Goal: Check status: Check status

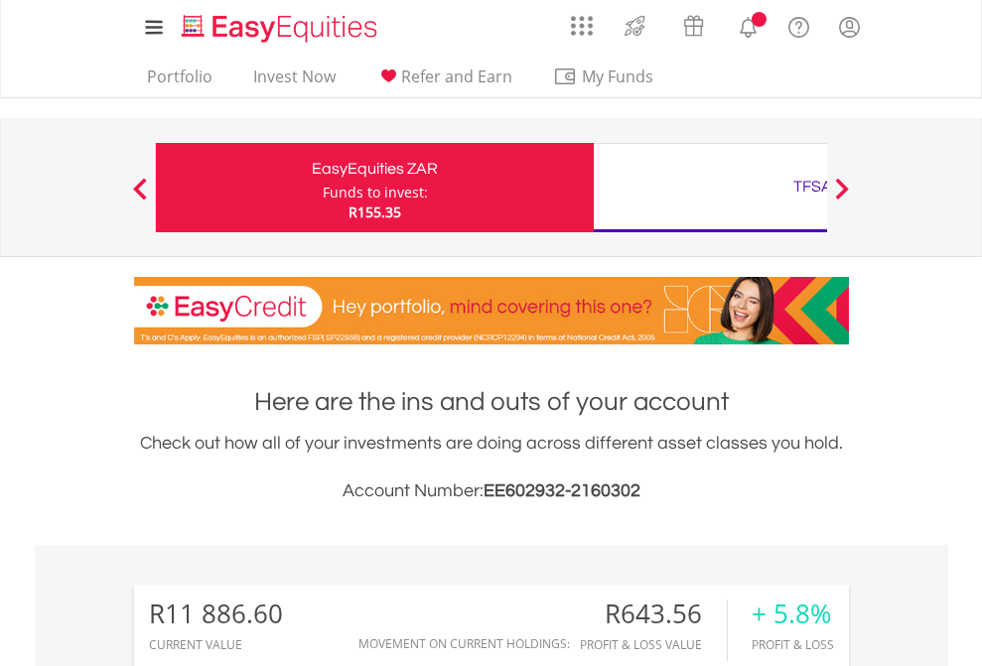
click at [323, 188] on div "Funds to invest:" at bounding box center [375, 193] width 105 height 20
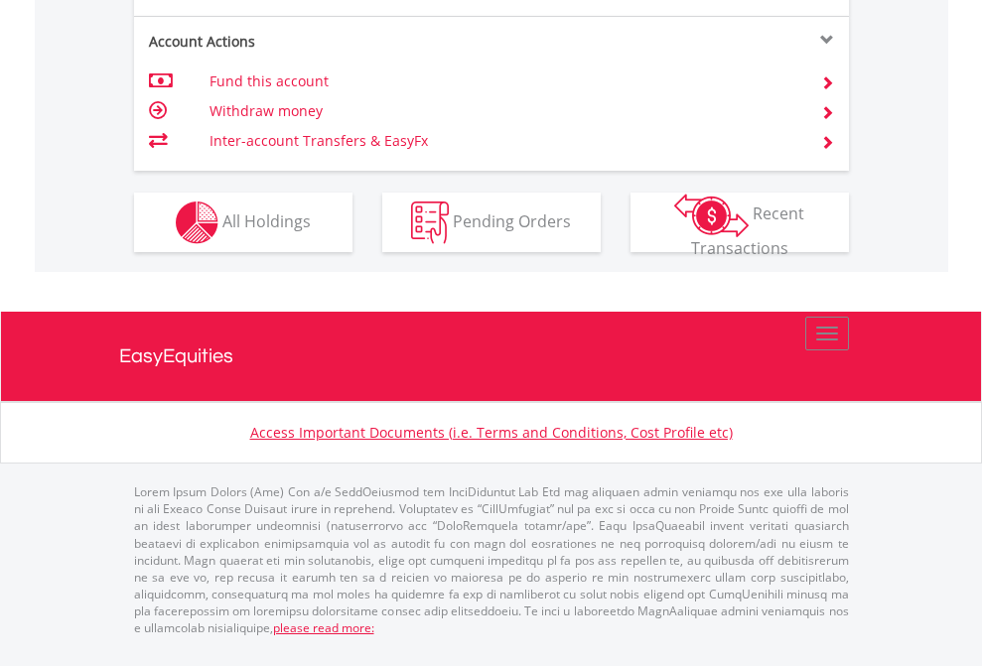
scroll to position [1943, 0]
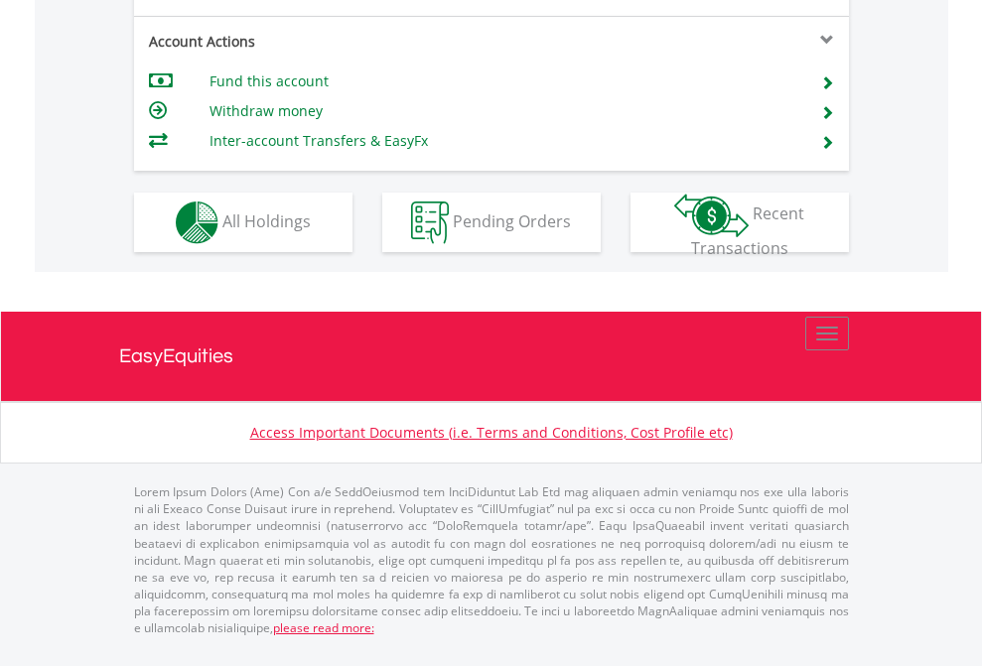
scroll to position [1903, 0]
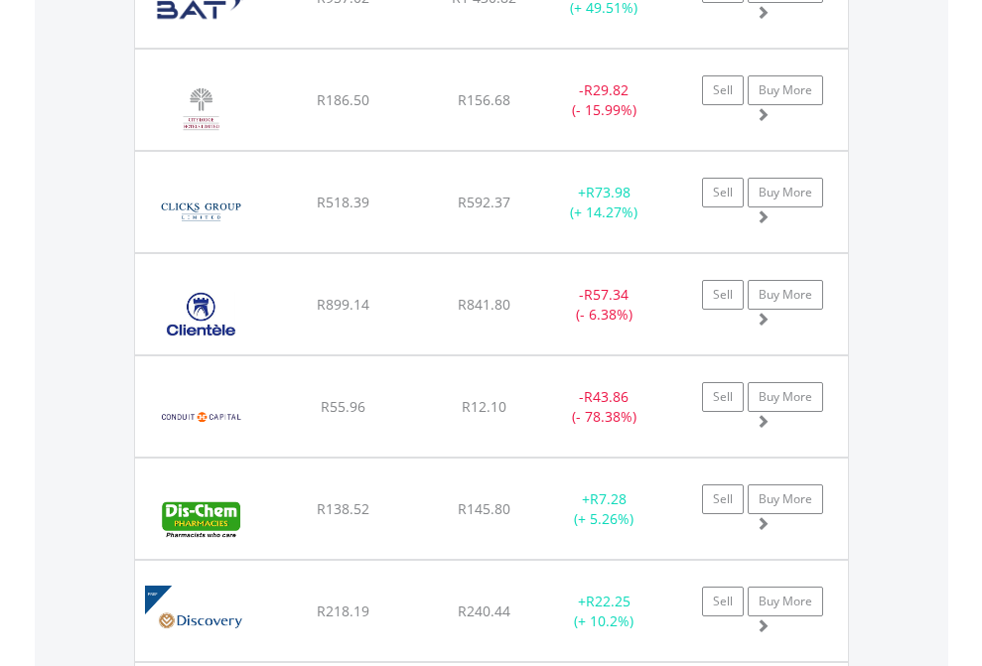
scroll to position [191, 312]
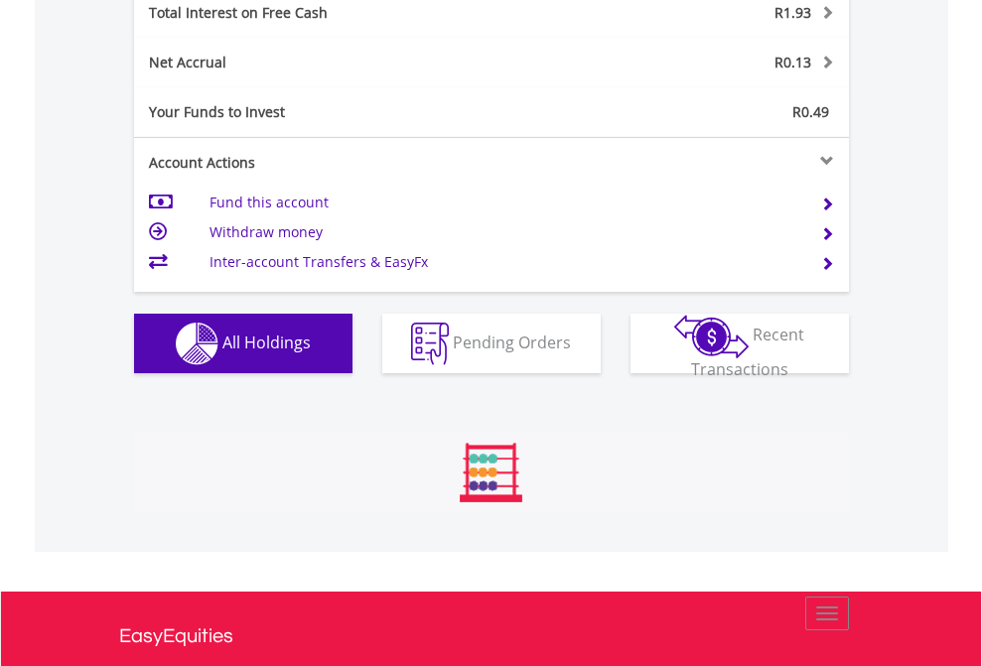
scroll to position [191, 312]
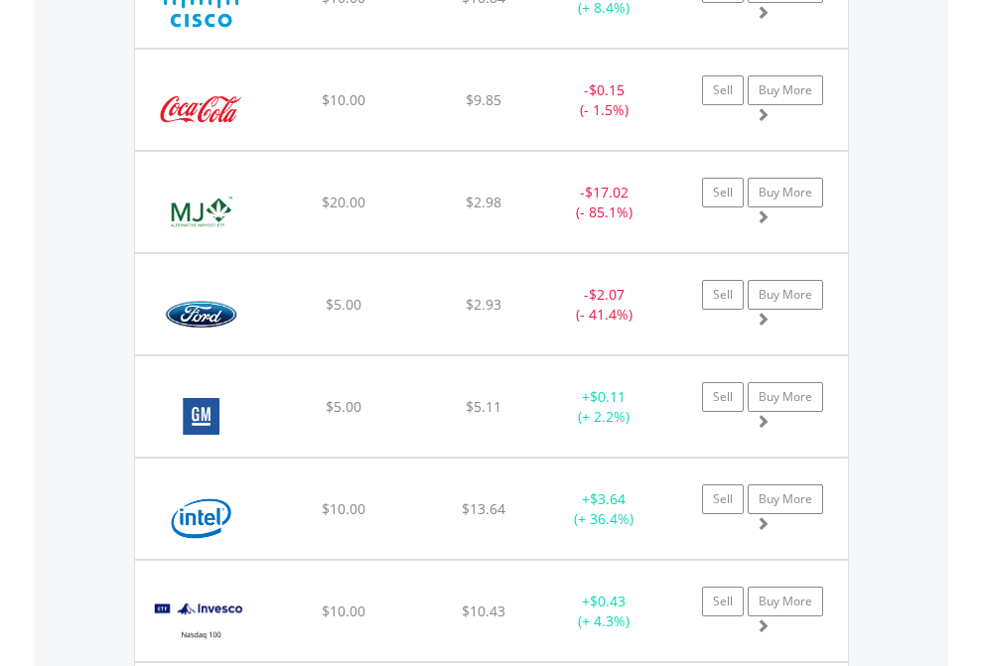
scroll to position [191, 312]
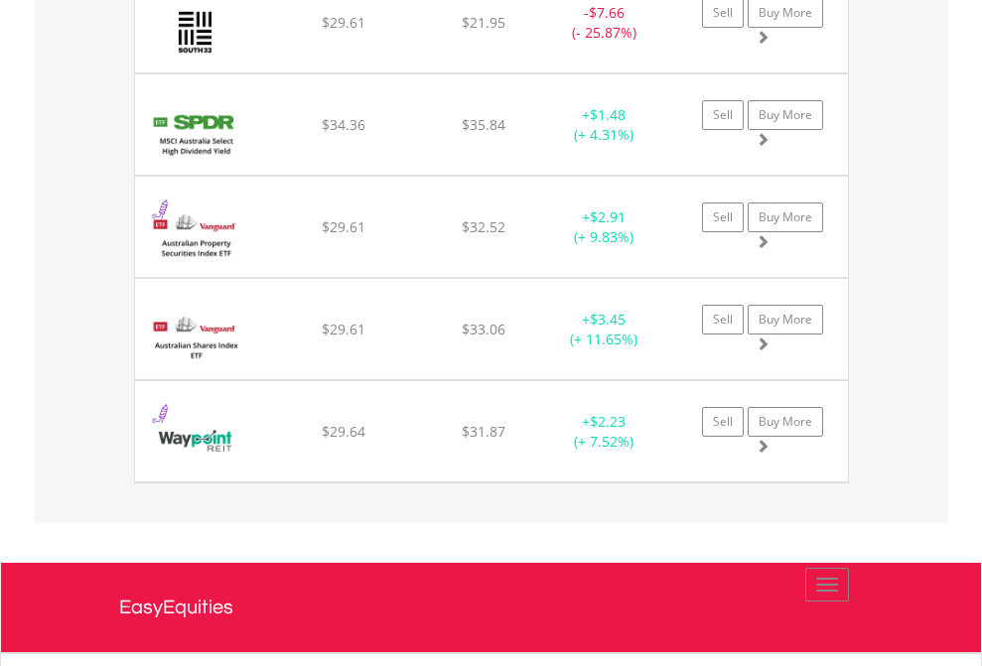
scroll to position [2249, 0]
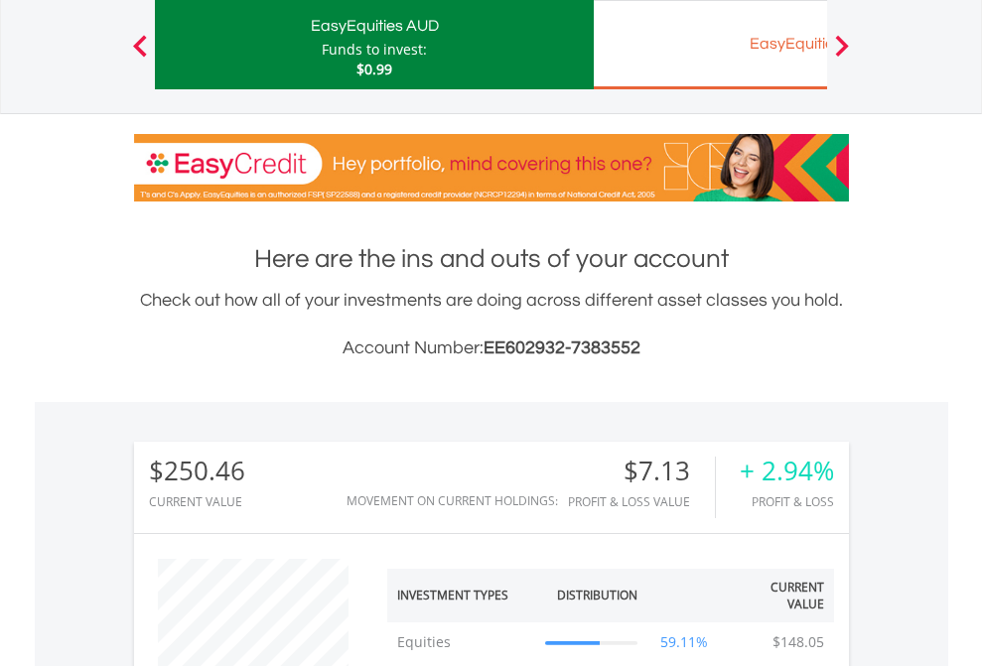
scroll to position [191, 312]
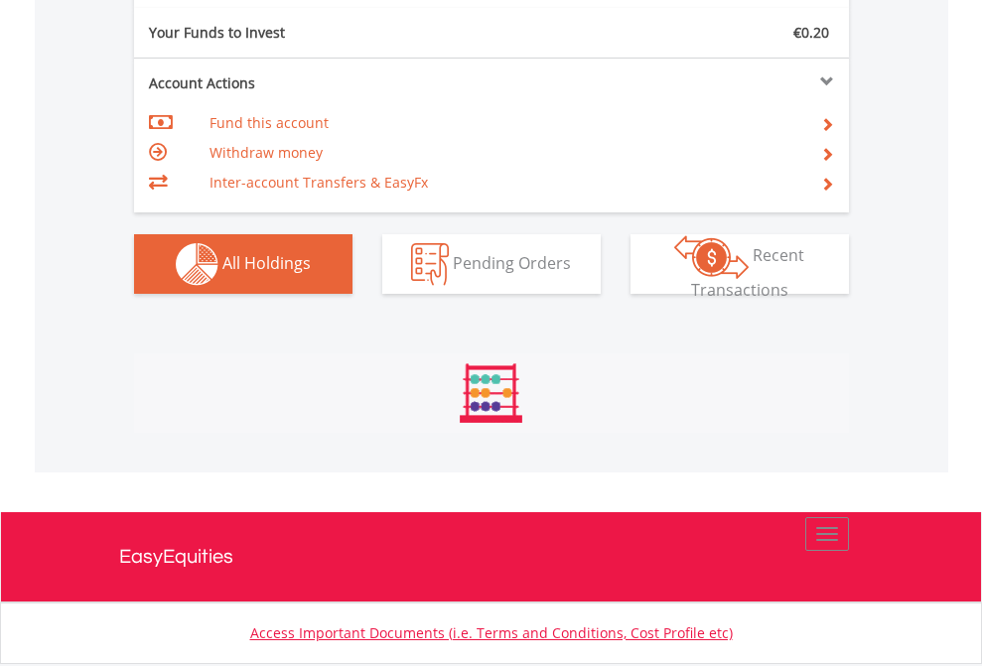
scroll to position [2208, 0]
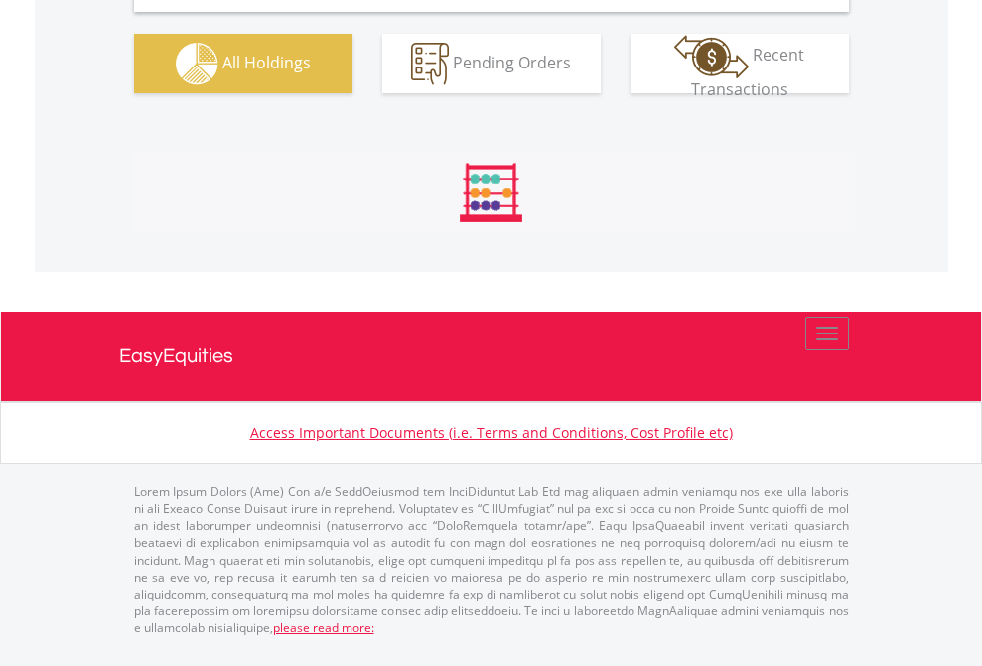
scroll to position [1919, 0]
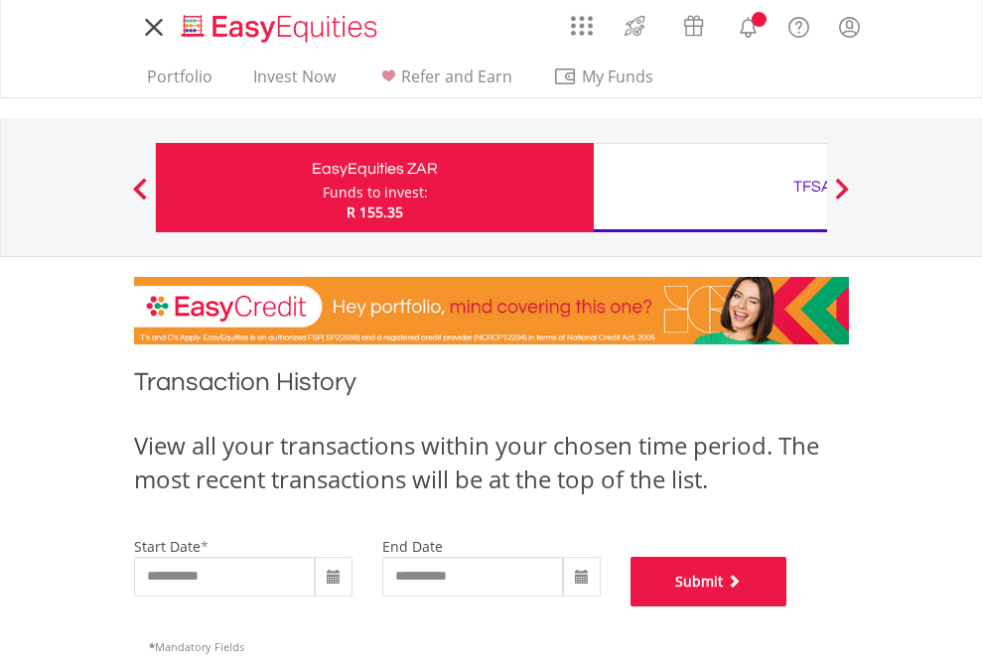
click at [787, 607] on button "Submit" at bounding box center [708, 582] width 157 height 50
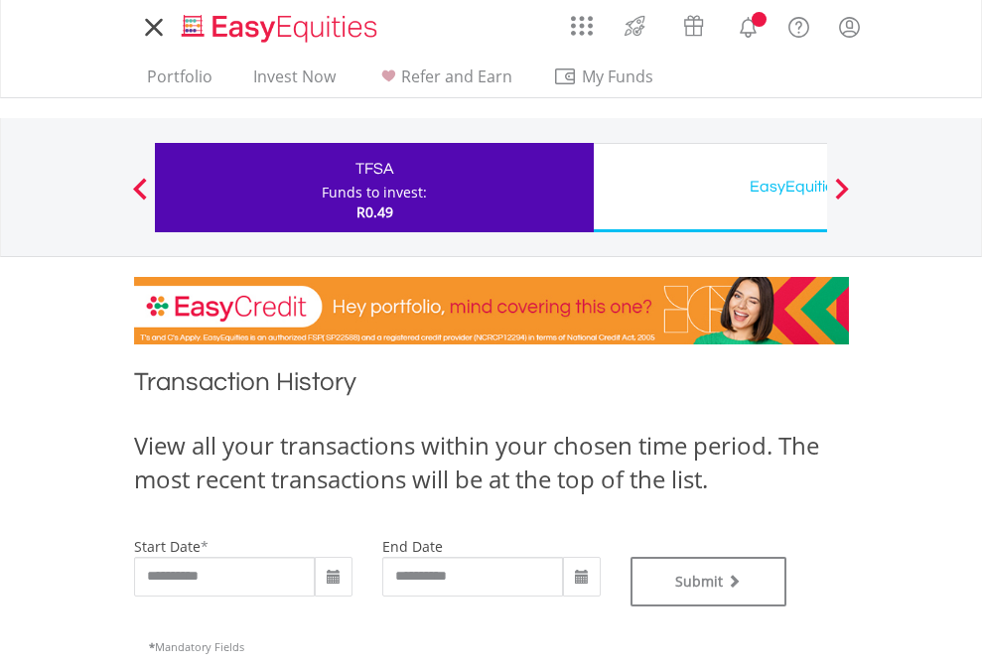
type input "**********"
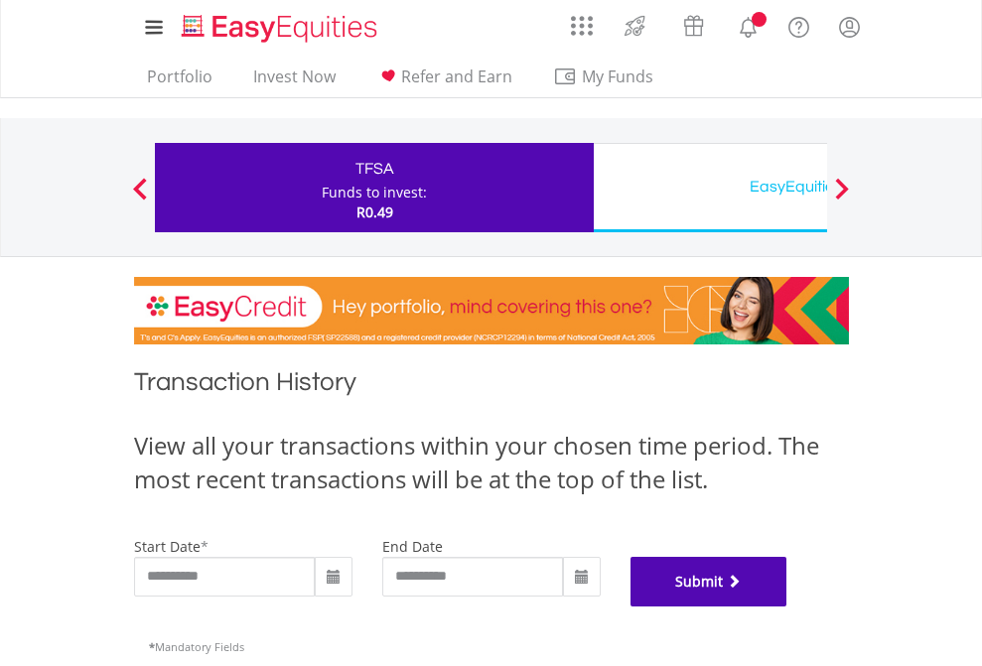
click at [787, 607] on button "Submit" at bounding box center [708, 582] width 157 height 50
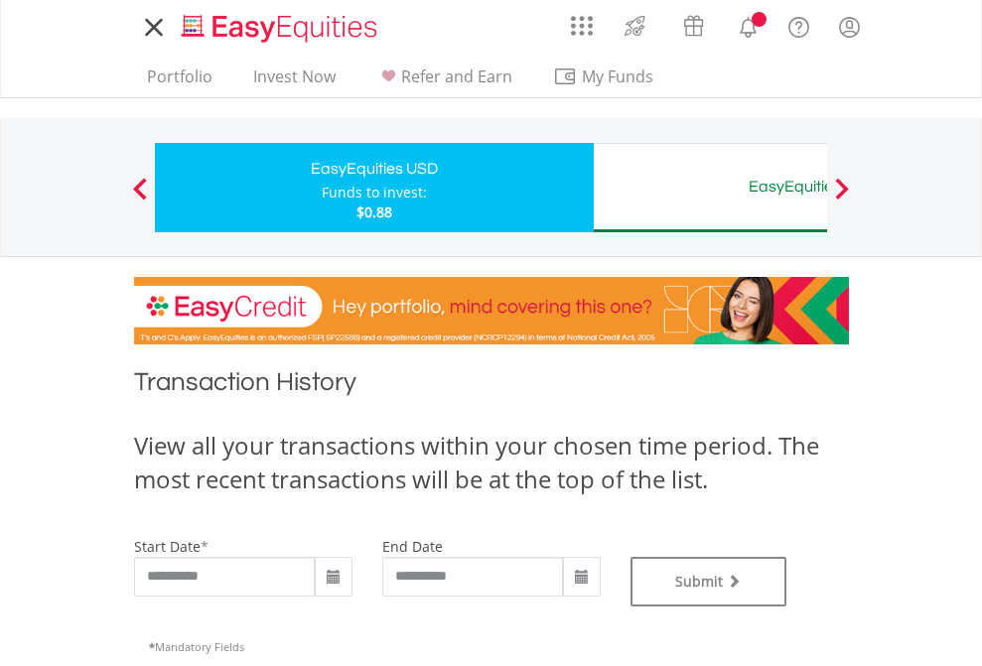
type input "**********"
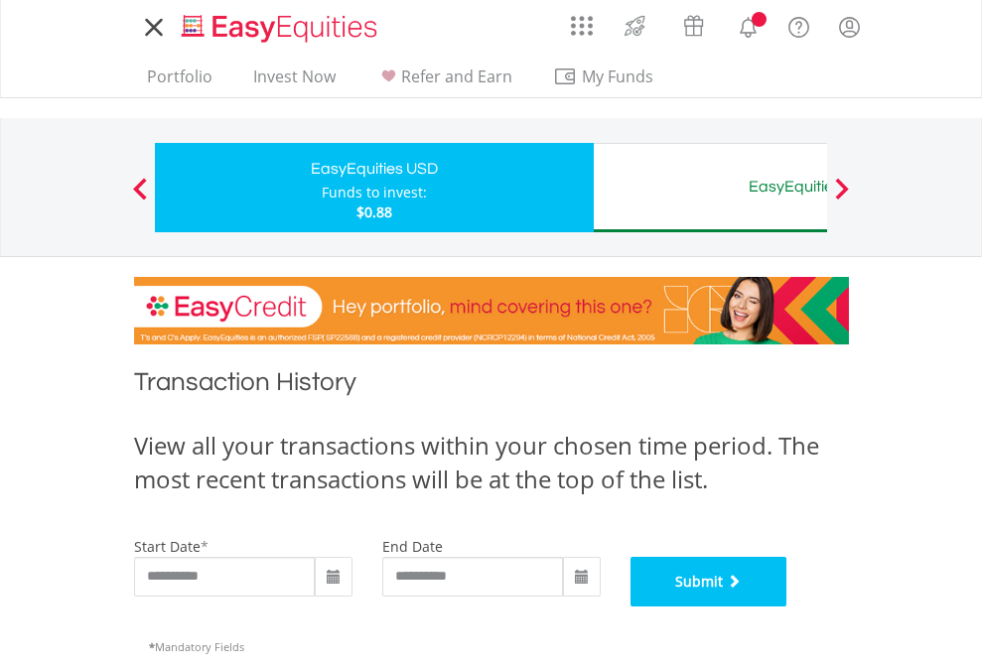
click at [787, 607] on button "Submit" at bounding box center [708, 582] width 157 height 50
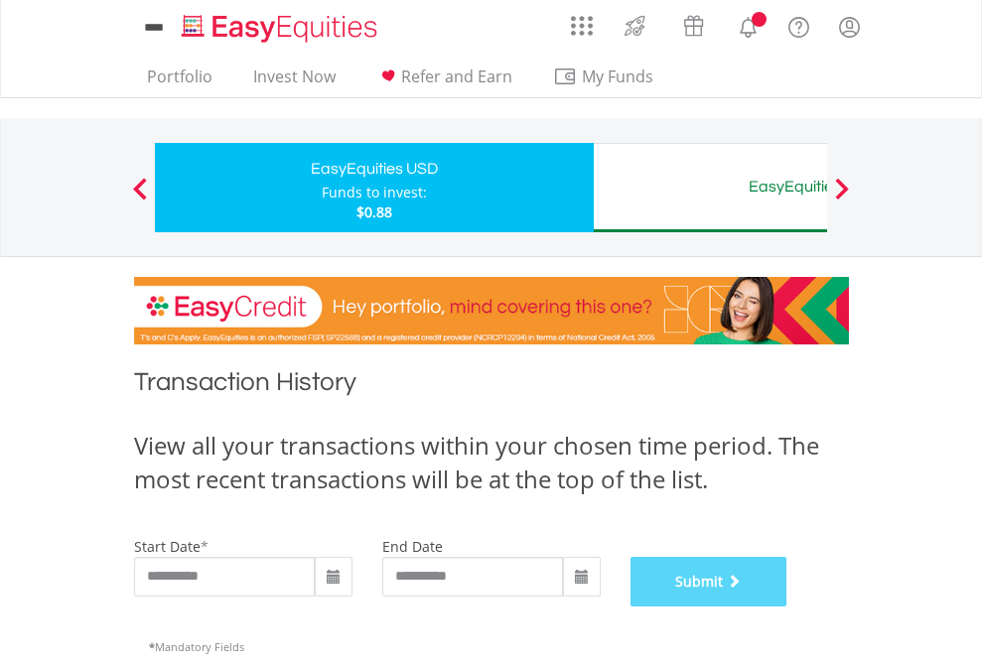
scroll to position [805, 0]
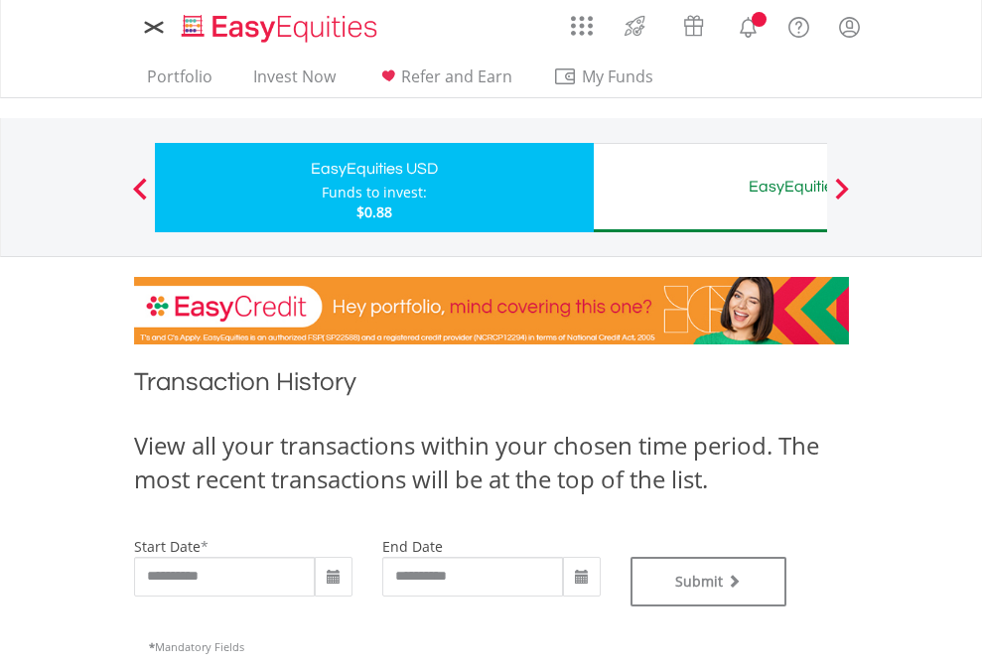
click at [710, 188] on div "EasyEquities AUD" at bounding box center [813, 187] width 414 height 28
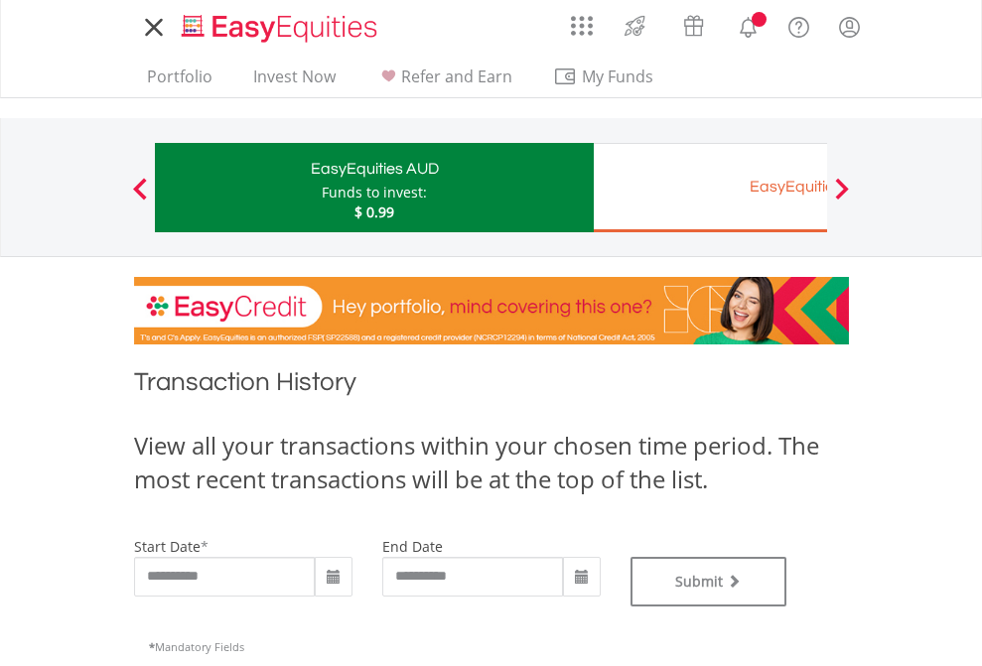
type input "**********"
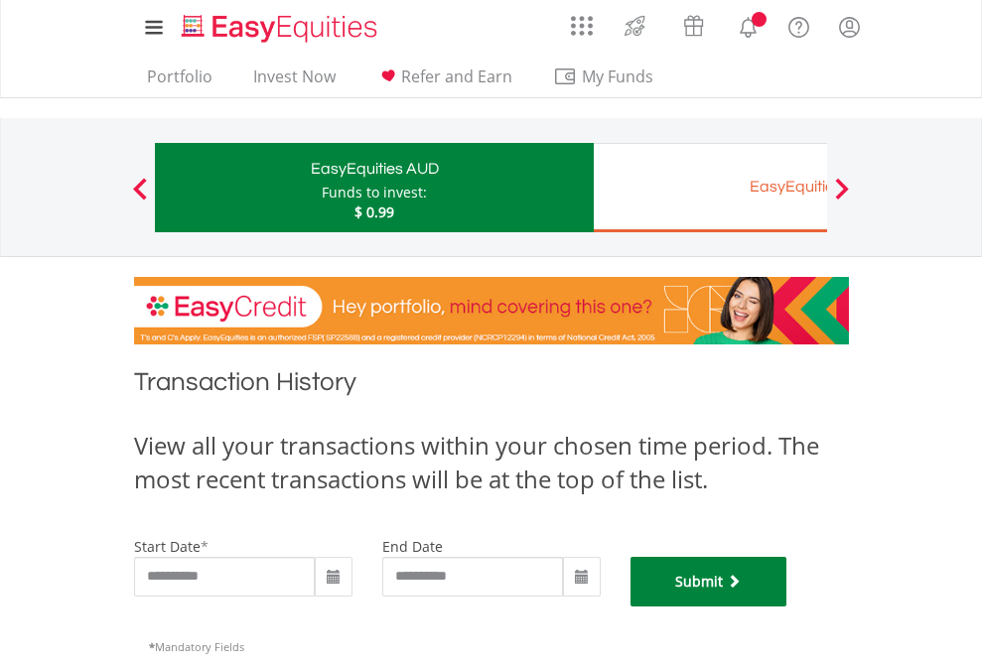
click at [787, 607] on button "Submit" at bounding box center [708, 582] width 157 height 50
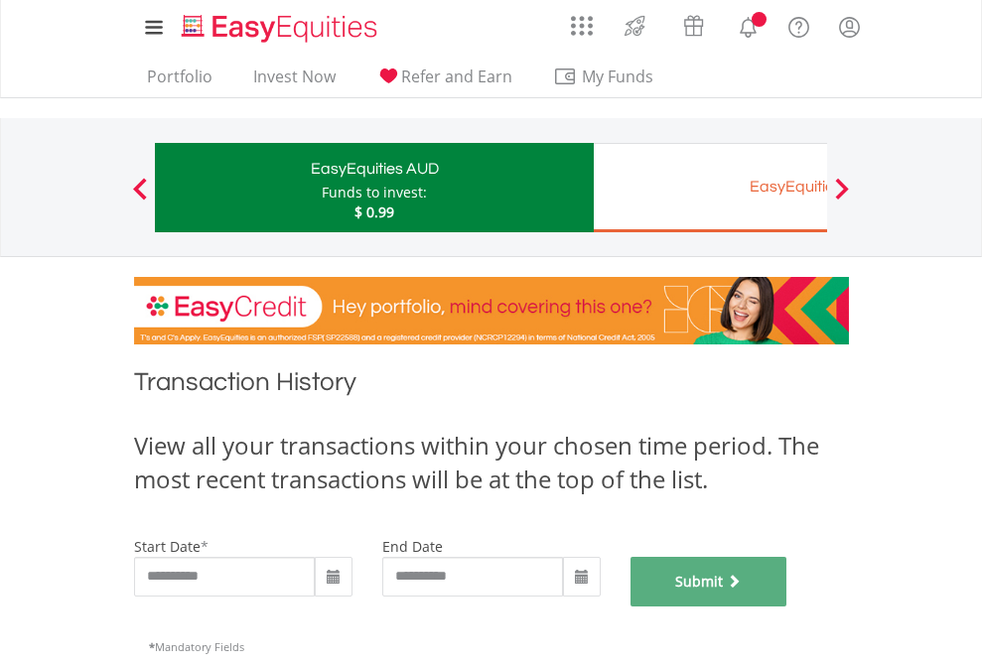
scroll to position [805, 0]
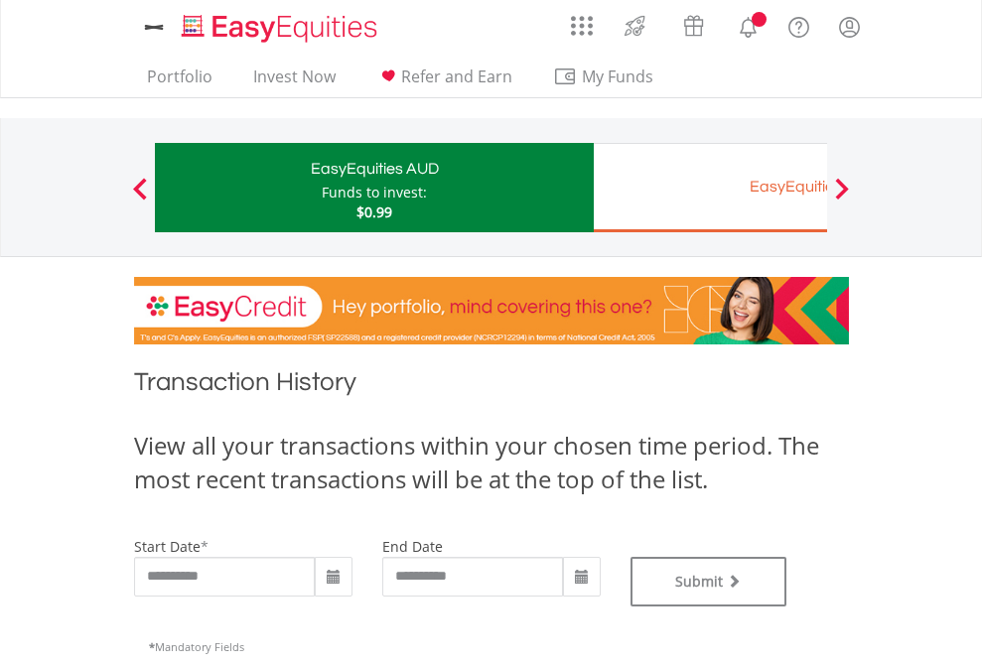
click at [710, 188] on div "EasyEquities EUR" at bounding box center [813, 187] width 414 height 28
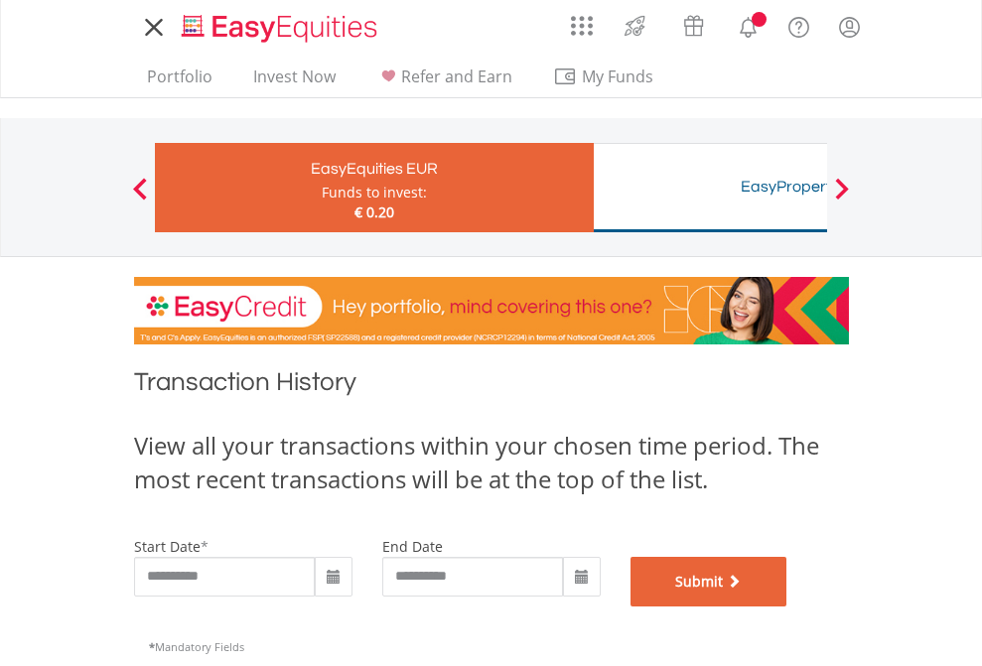
click at [787, 607] on button "Submit" at bounding box center [708, 582] width 157 height 50
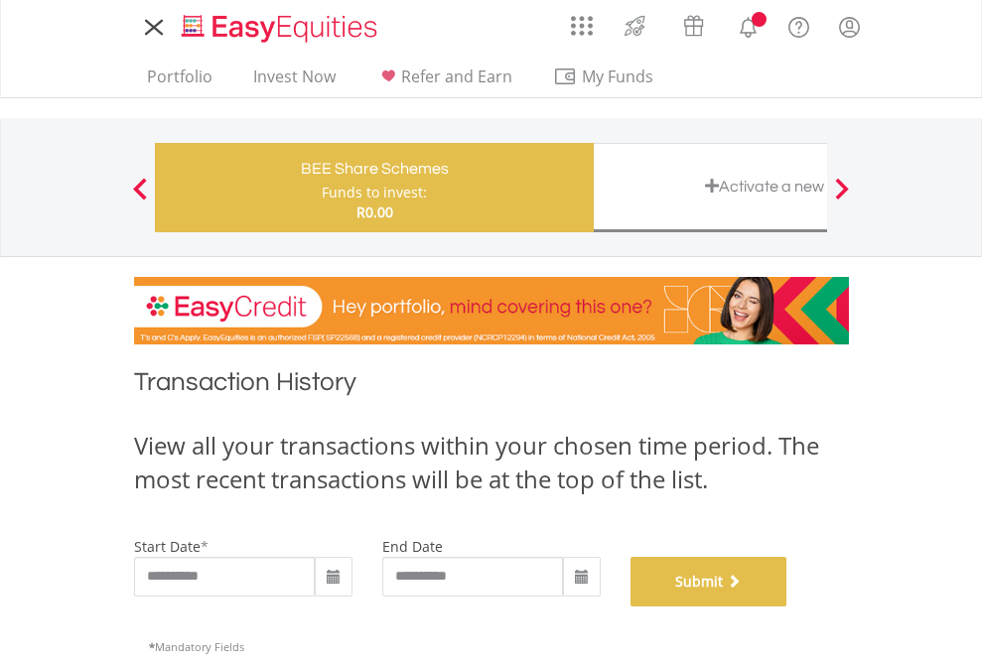
click at [787, 607] on button "Submit" at bounding box center [708, 582] width 157 height 50
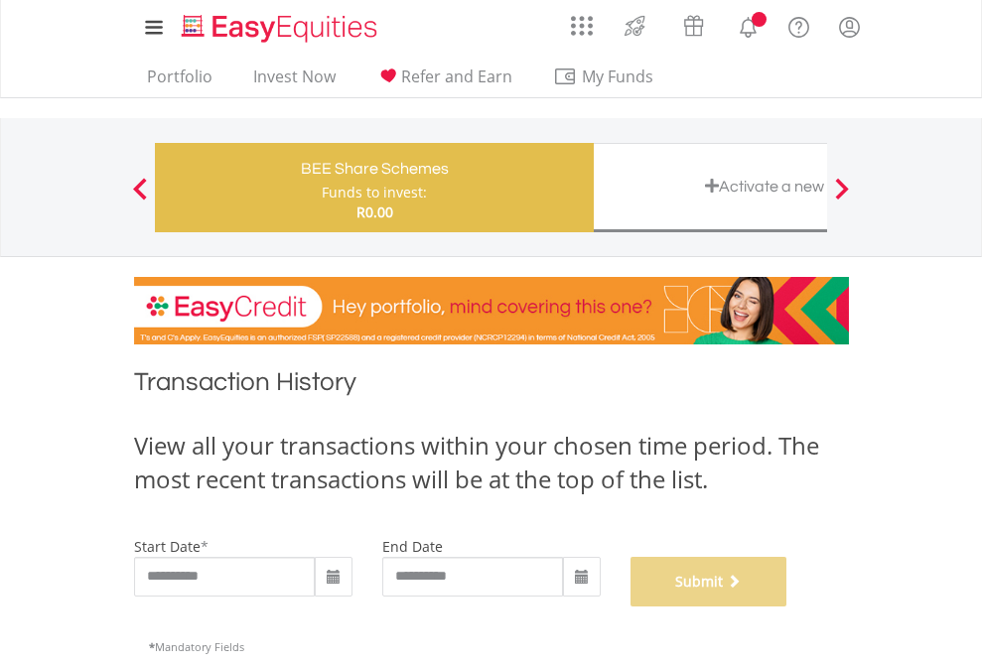
scroll to position [805, 0]
